Goal: Book appointment/travel/reservation

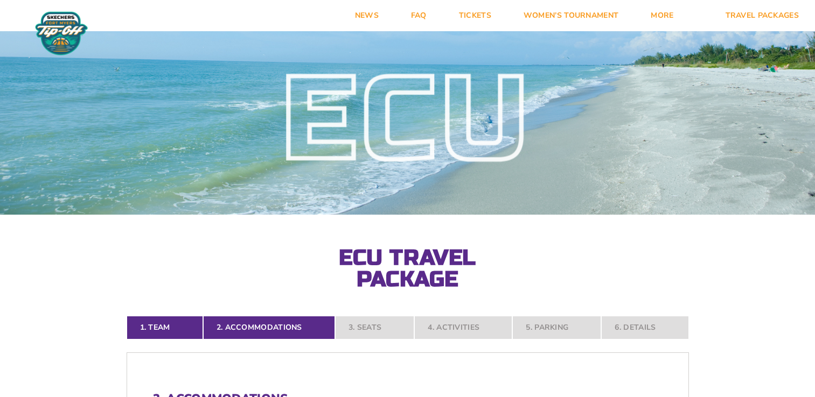
select select "2 Adults"
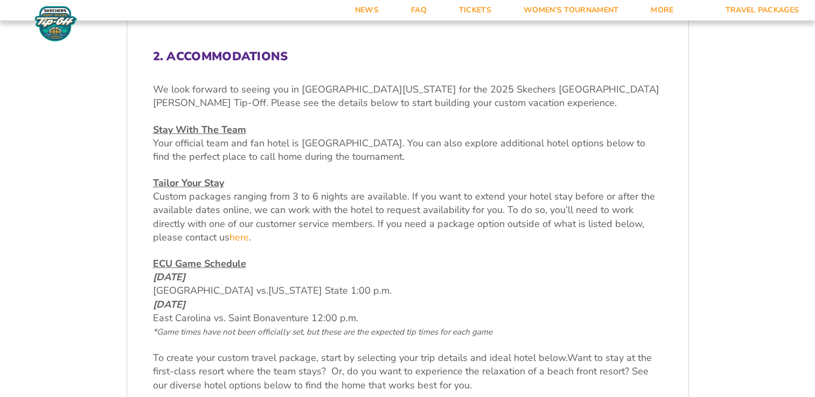
scroll to position [358, 0]
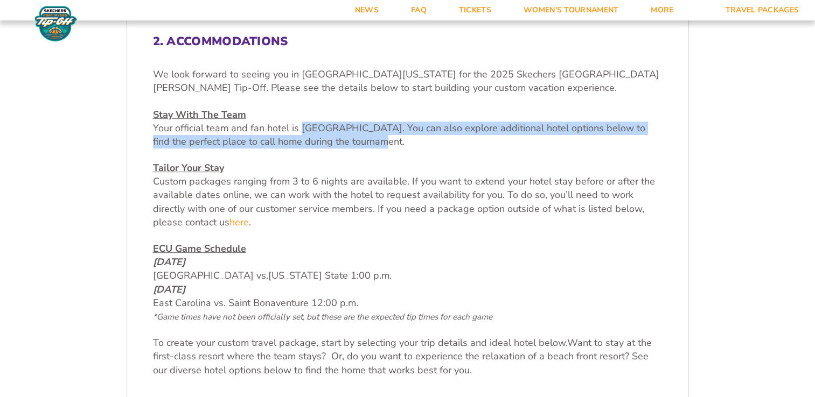
drag, startPoint x: 302, startPoint y: 124, endPoint x: 365, endPoint y: 156, distance: 71.0
click at [365, 156] on div "We look forward to seeing you in [GEOGRAPHIC_DATA][US_STATE] for the 2025 Skech…" at bounding box center [407, 223] width 509 height 310
drag, startPoint x: 365, startPoint y: 156, endPoint x: 310, endPoint y: 135, distance: 58.8
click at [310, 135] on span "Your official team and fan hotel is [GEOGRAPHIC_DATA]. You can also explore add…" at bounding box center [399, 135] width 492 height 26
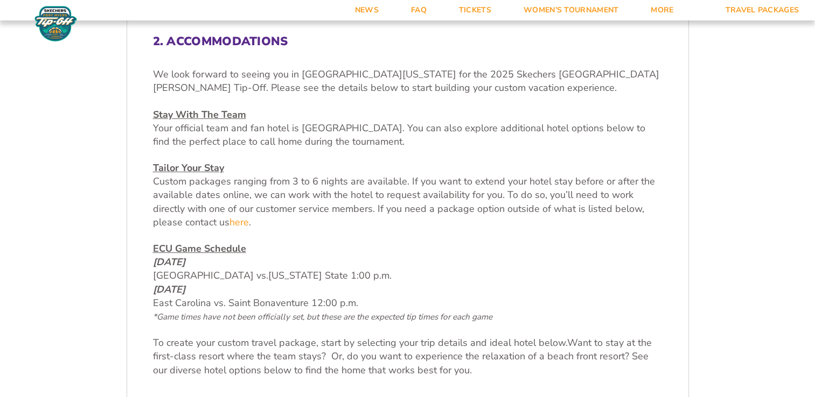
click at [334, 82] on p "We look forward to seeing you in [GEOGRAPHIC_DATA][US_STATE] for the 2025 Skech…" at bounding box center [407, 81] width 509 height 27
drag, startPoint x: 300, startPoint y: 126, endPoint x: 467, endPoint y: 125, distance: 166.9
click at [467, 125] on span "Your official team and fan hotel is [GEOGRAPHIC_DATA]. You can also explore add…" at bounding box center [399, 135] width 492 height 26
drag, startPoint x: 467, startPoint y: 125, endPoint x: 454, endPoint y: 125, distance: 12.9
copy span "[GEOGRAPHIC_DATA]"
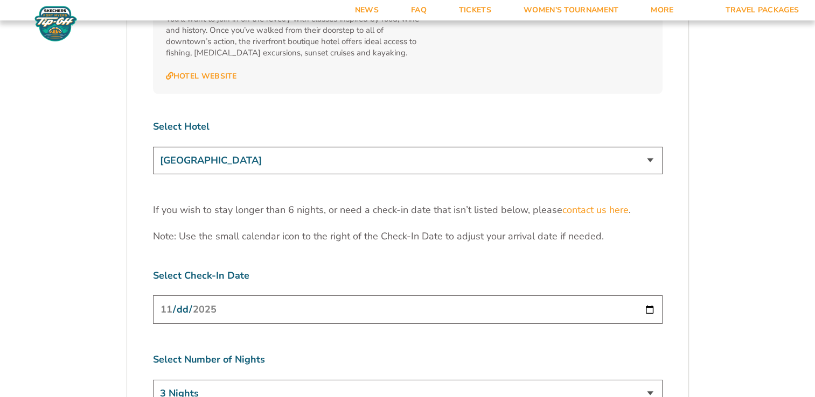
scroll to position [3416, 0]
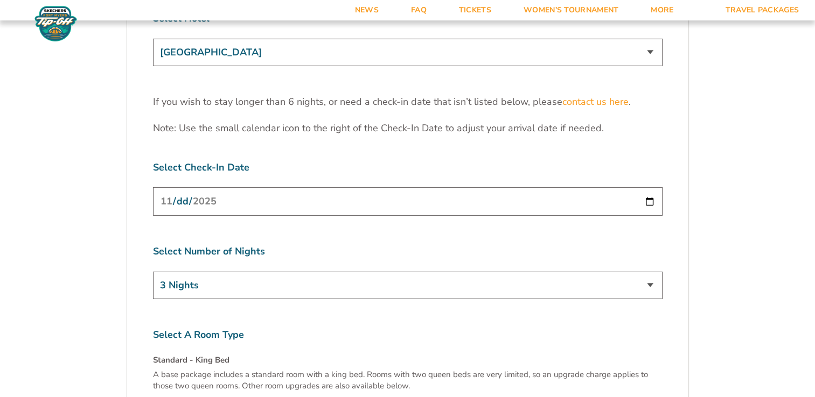
click at [645, 187] on input "[DATE]" at bounding box center [407, 201] width 509 height 29
click at [653, 272] on select "3 Nights 4 Nights 5 Nights 6 Nights" at bounding box center [407, 285] width 509 height 27
select select "4 Nights"
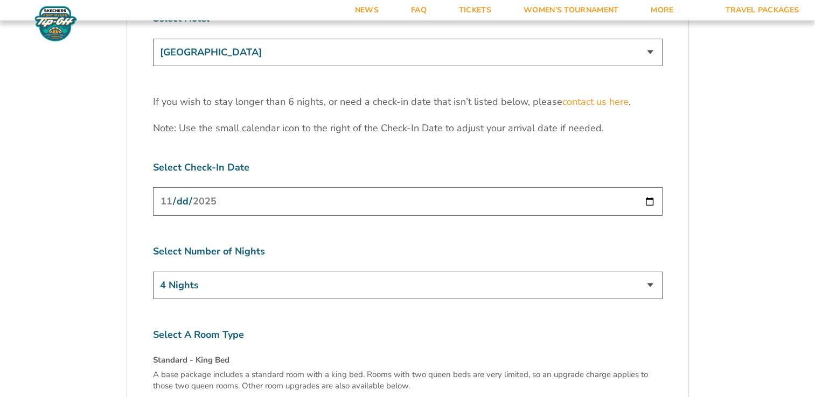
click at [153, 272] on select "3 Nights 4 Nights 5 Nights 6 Nights" at bounding box center [407, 285] width 509 height 27
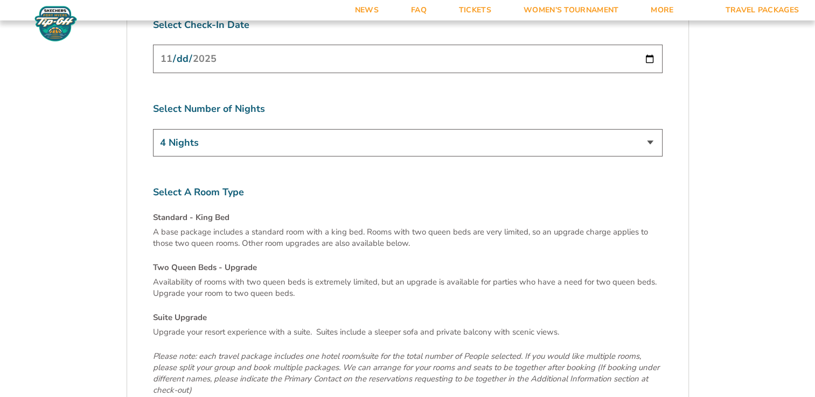
scroll to position [3653, 0]
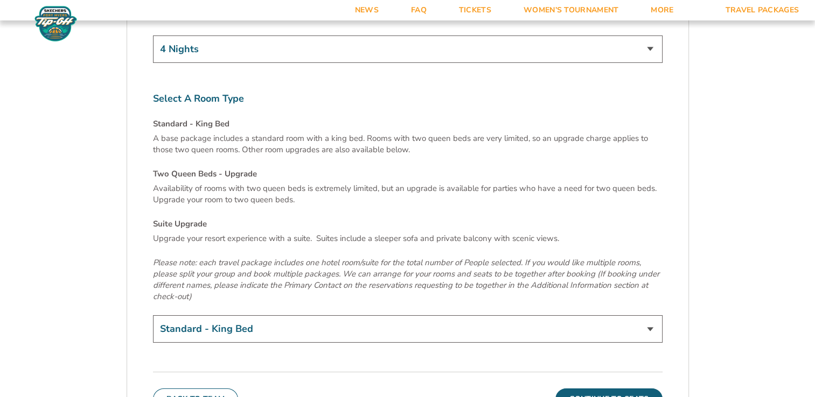
click at [652, 316] on select "Standard - King Bed Two Queen Beds - Upgrade (+$15 per night) Suite Upgrade (+$…" at bounding box center [407, 329] width 509 height 27
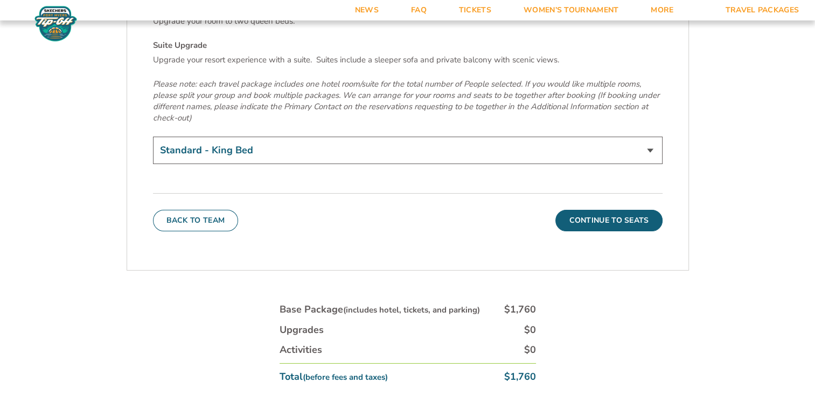
scroll to position [3836, 0]
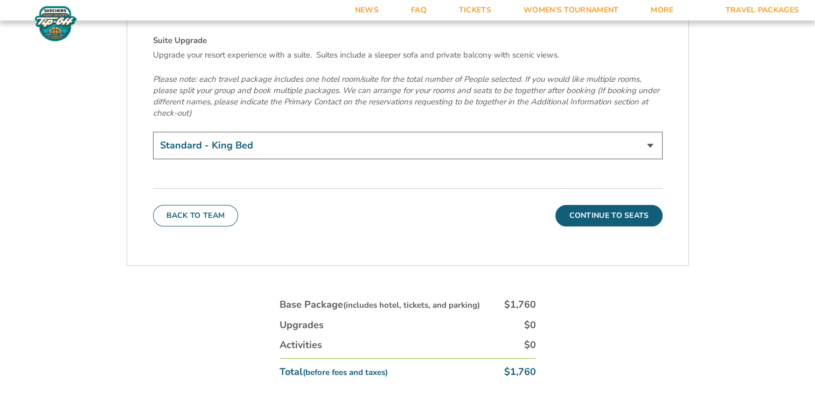
click at [648, 132] on select "Standard - King Bed Two Queen Beds - Upgrade (+$15 per night) Suite Upgrade (+$…" at bounding box center [407, 145] width 509 height 27
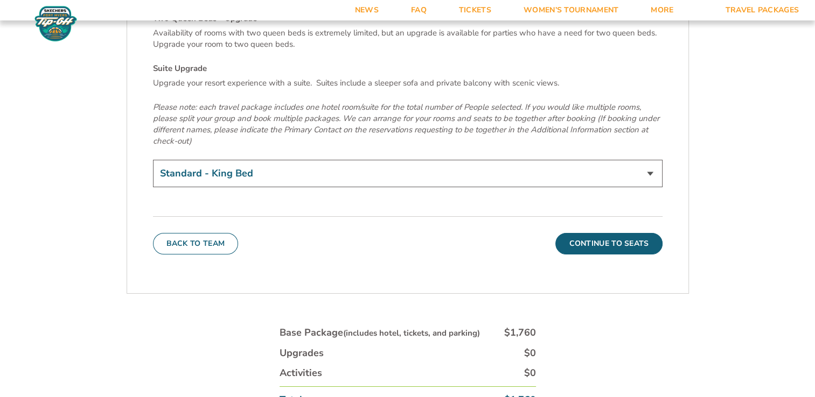
scroll to position [3813, 0]
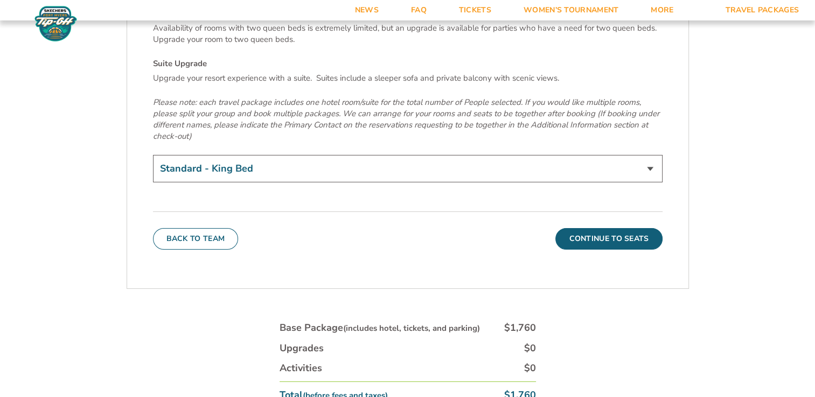
click at [648, 155] on select "Standard - King Bed Two Queen Beds - Upgrade (+$15 per night) Suite Upgrade (+$…" at bounding box center [407, 168] width 509 height 27
select select "Suite Upgrade"
click at [153, 155] on select "Standard - King Bed Two Queen Beds - Upgrade (+$15 per night) Suite Upgrade (+$…" at bounding box center [407, 168] width 509 height 27
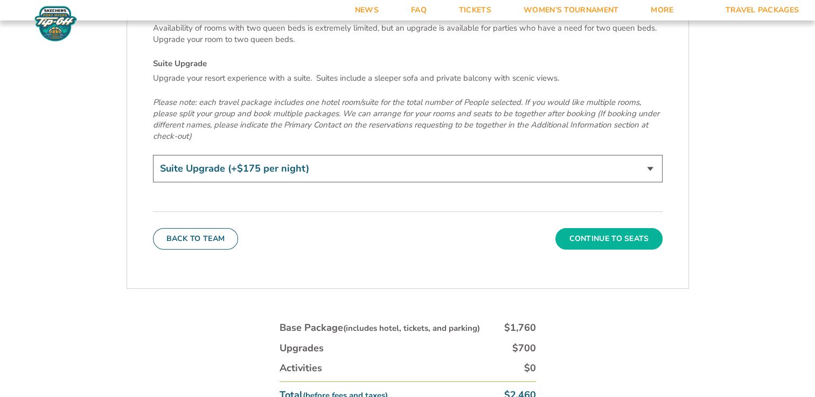
click at [610, 228] on button "Continue To Seats" at bounding box center [608, 239] width 107 height 22
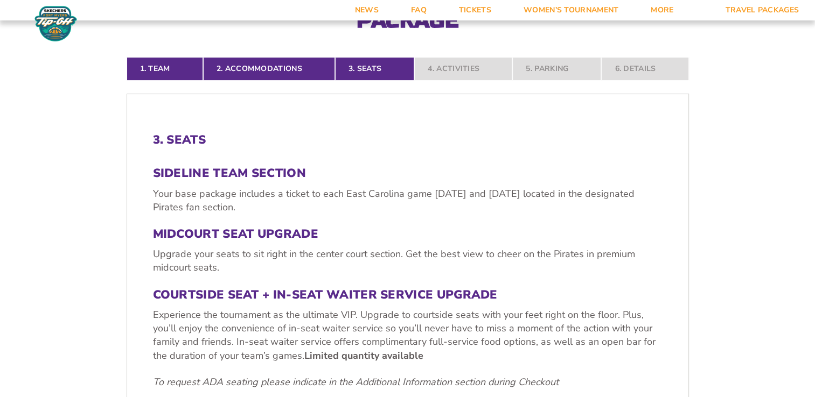
scroll to position [283, 0]
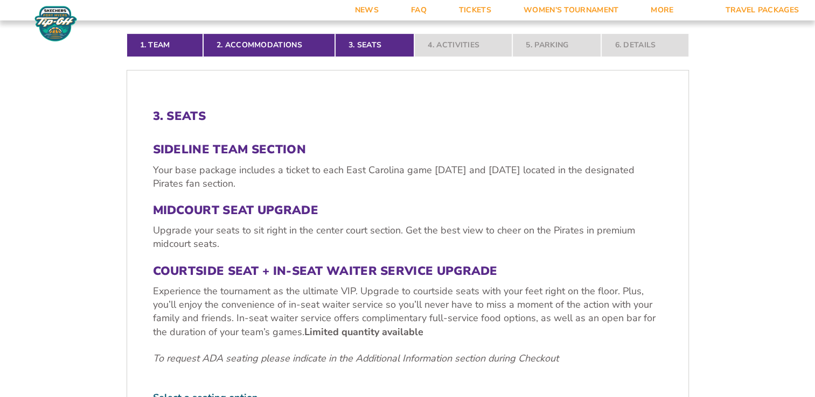
click at [262, 209] on h3 "MIDCOURT SEAT UPGRADE" at bounding box center [407, 211] width 509 height 14
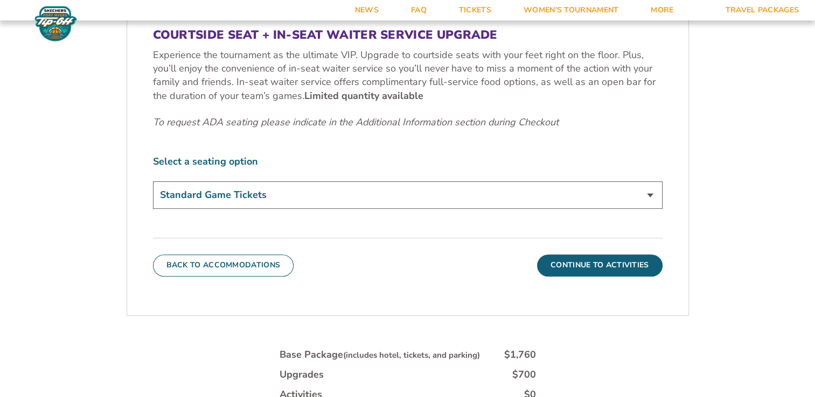
scroll to position [523, 0]
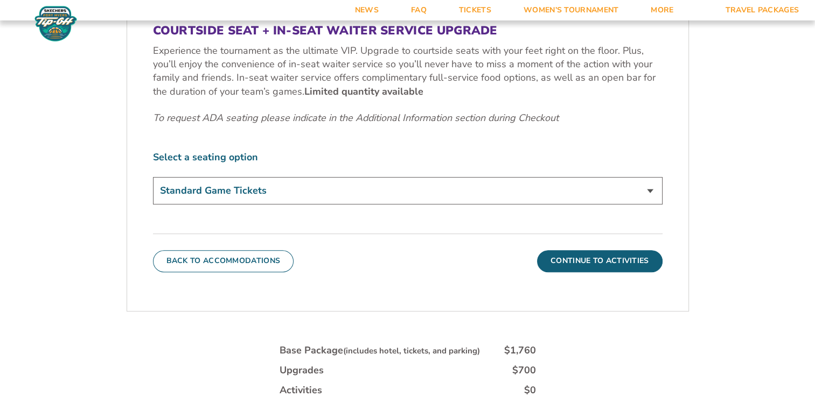
click at [646, 191] on select "Standard Game Tickets Midcourt Seat Upgrade (+$100 per person) Courtside Seat +…" at bounding box center [407, 190] width 509 height 27
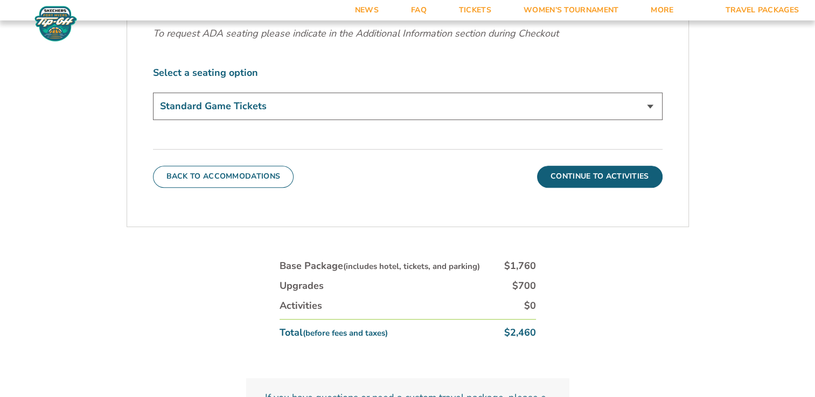
scroll to position [614, 0]
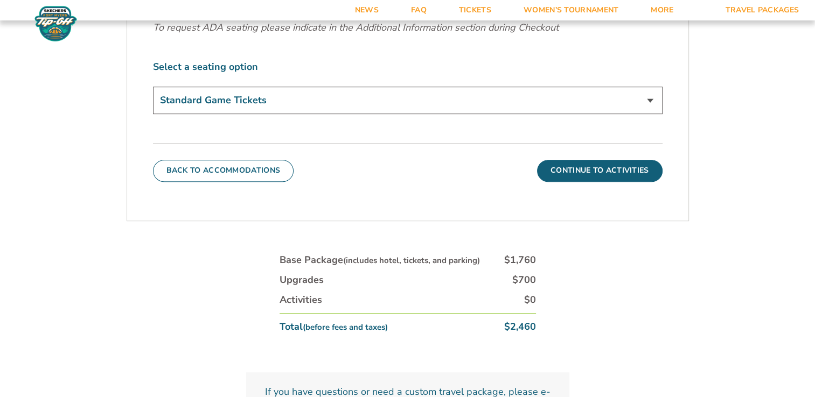
click at [651, 103] on select "Standard Game Tickets Midcourt Seat Upgrade (+$100 per person) Courtside Seat +…" at bounding box center [407, 100] width 509 height 27
select select "Midcourt Seat Upgrade"
click at [153, 87] on select "Standard Game Tickets Midcourt Seat Upgrade (+$100 per person) Courtside Seat +…" at bounding box center [407, 100] width 509 height 27
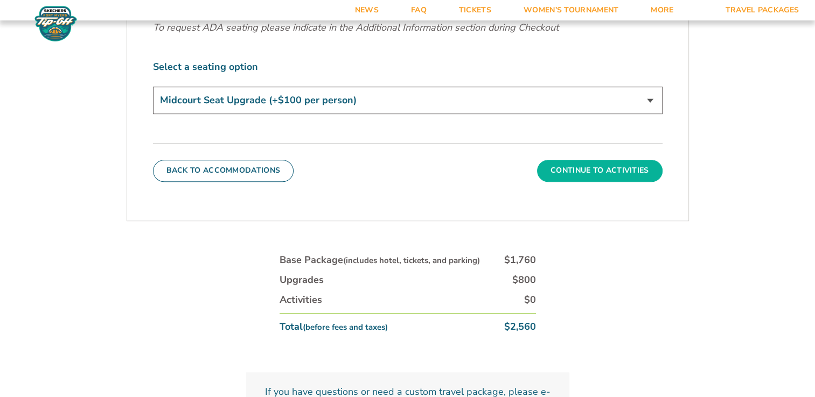
click at [618, 169] on button "Continue To Activities" at bounding box center [599, 171] width 125 height 22
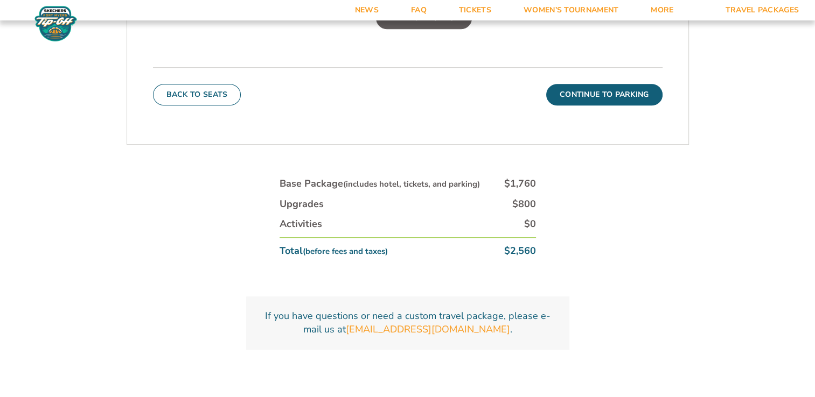
scroll to position [576, 0]
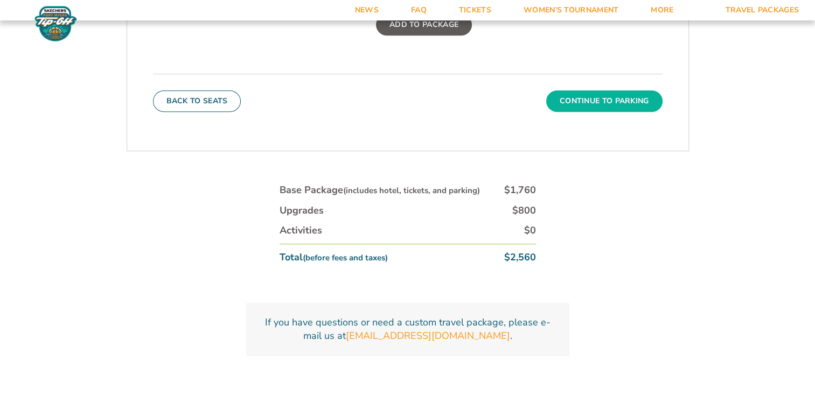
click at [610, 102] on button "Continue To Parking" at bounding box center [604, 101] width 116 height 22
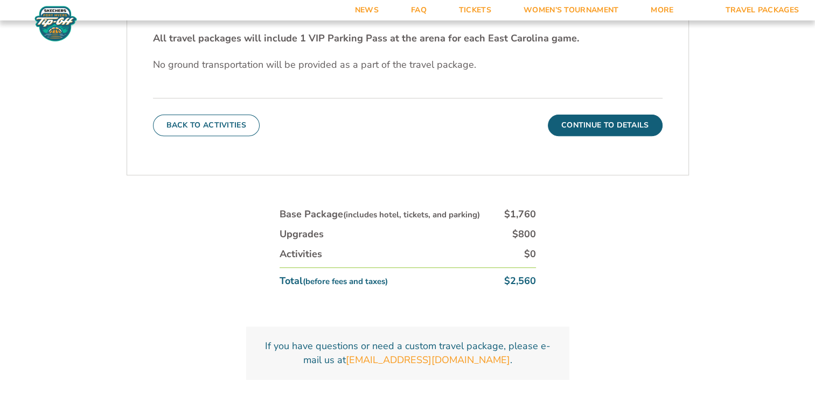
scroll to position [391, 0]
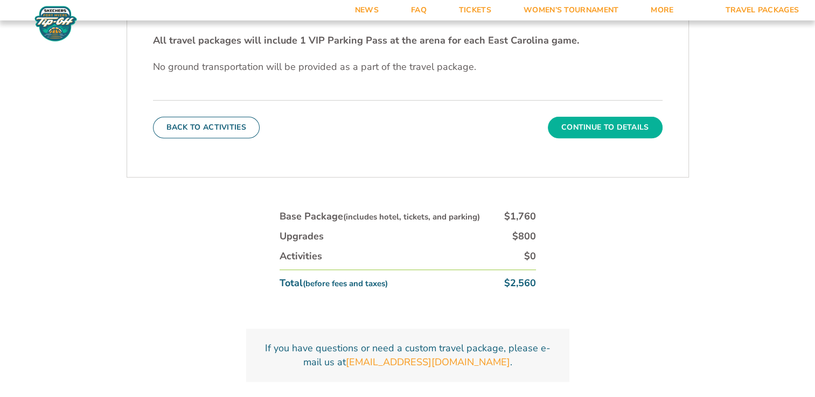
click at [618, 128] on button "Continue To Details" at bounding box center [605, 128] width 115 height 22
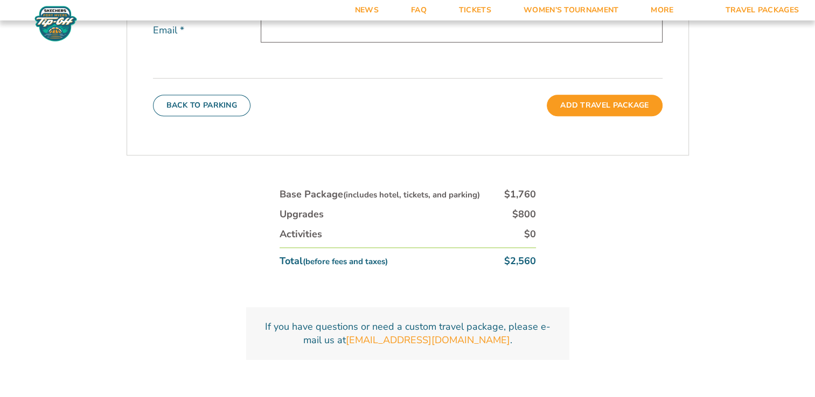
scroll to position [481, 0]
